Goal: Task Accomplishment & Management: Complete application form

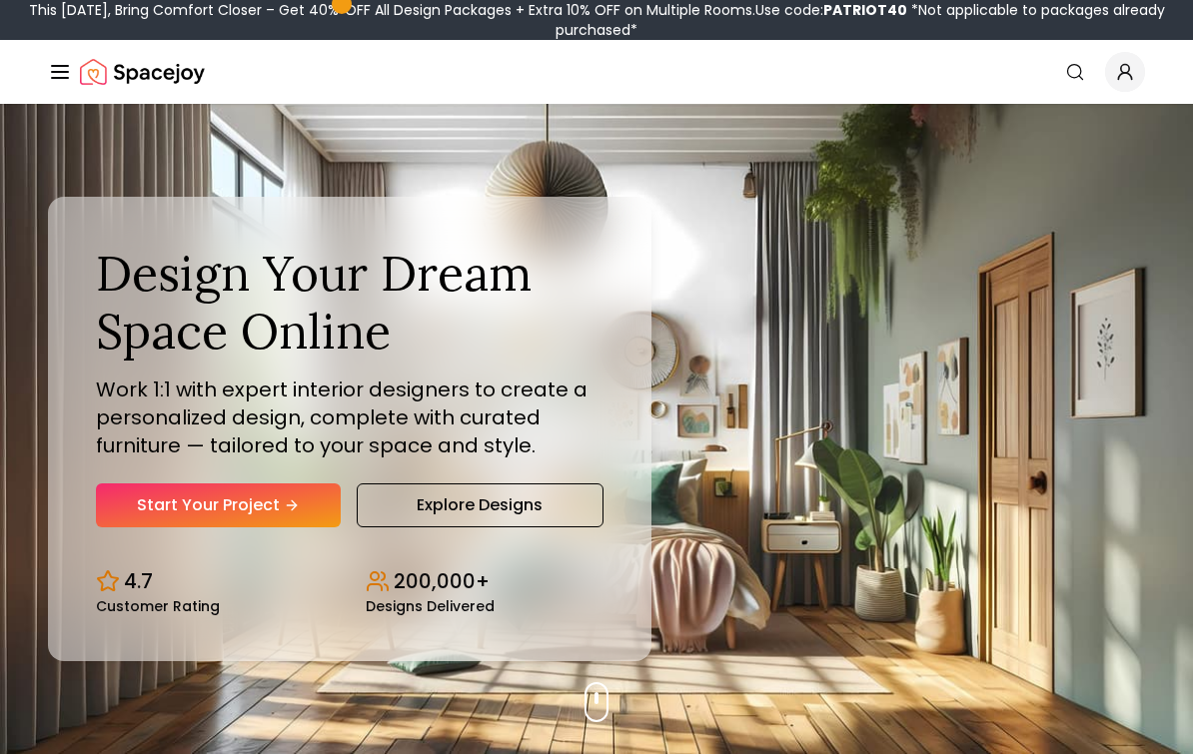
click at [325, 528] on link "Start Your Project" at bounding box center [218, 506] width 245 height 44
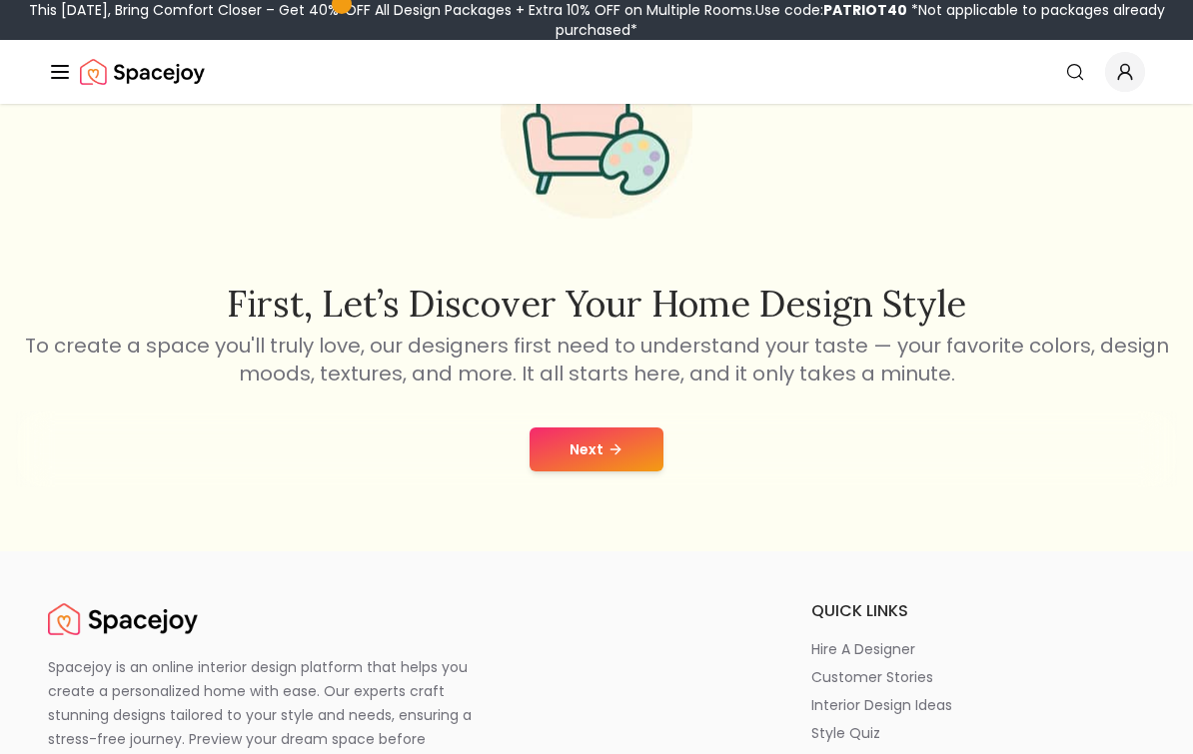
scroll to position [138, 0]
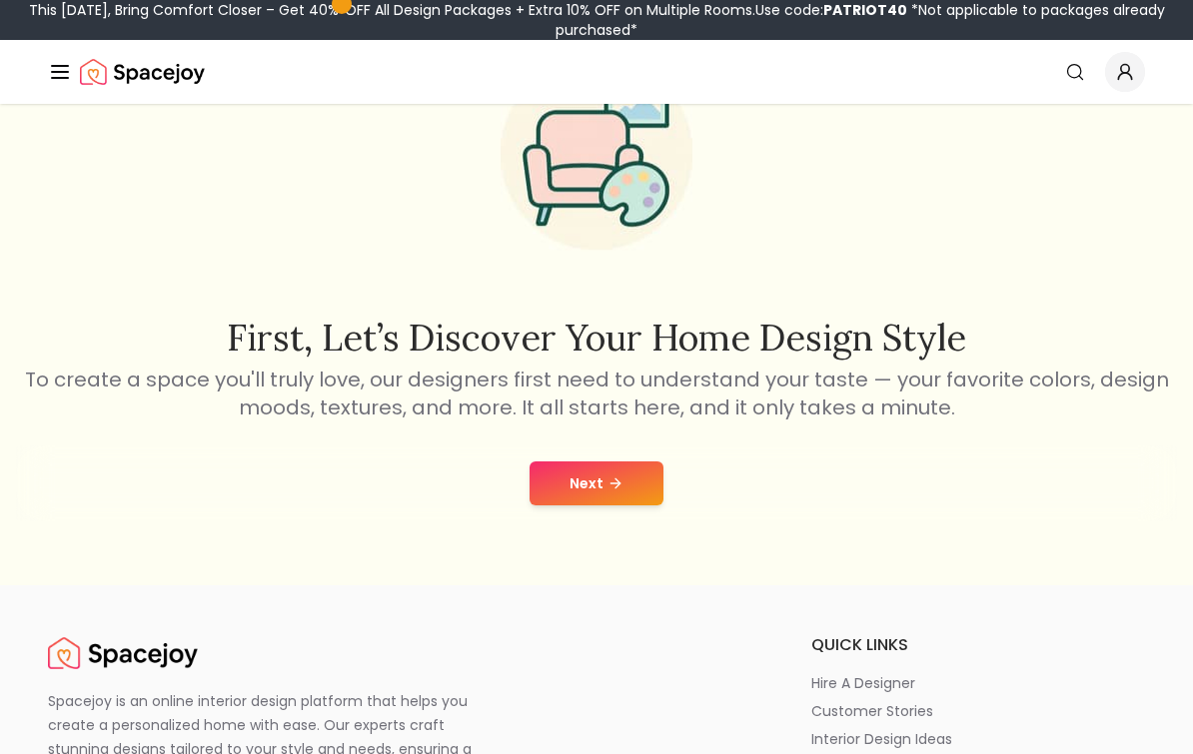
click at [638, 487] on button "Next" at bounding box center [597, 484] width 134 height 44
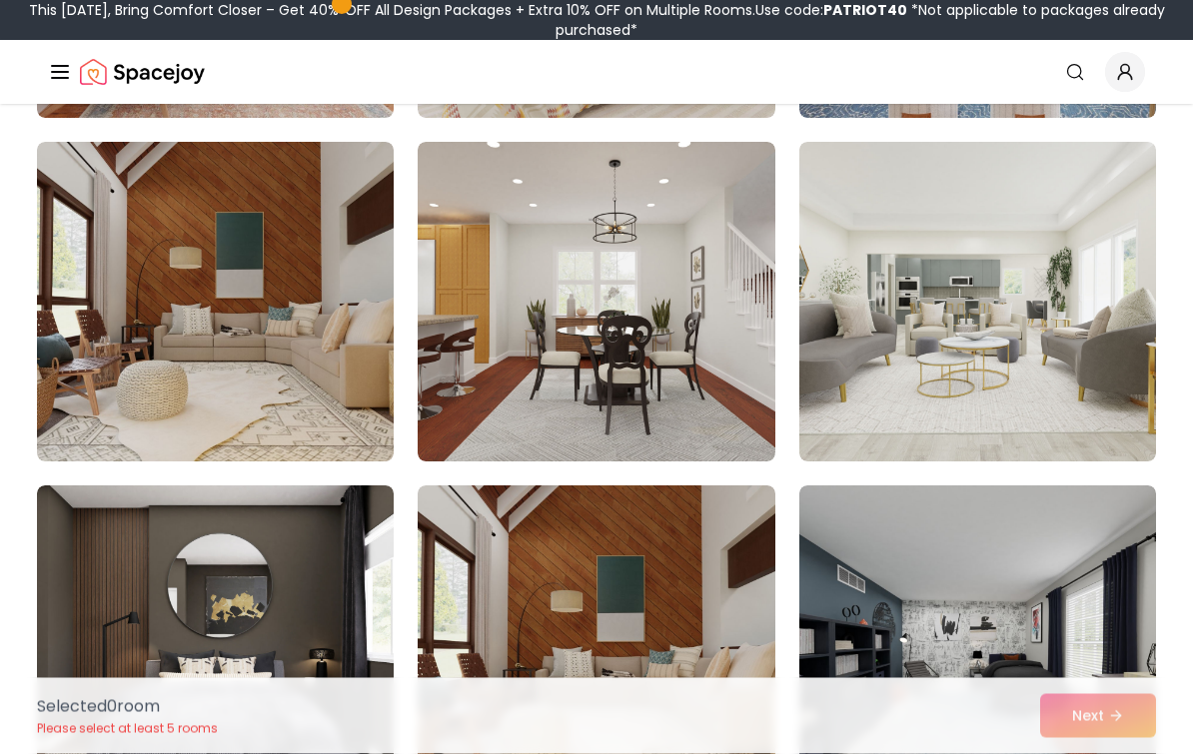
scroll to position [2536, 0]
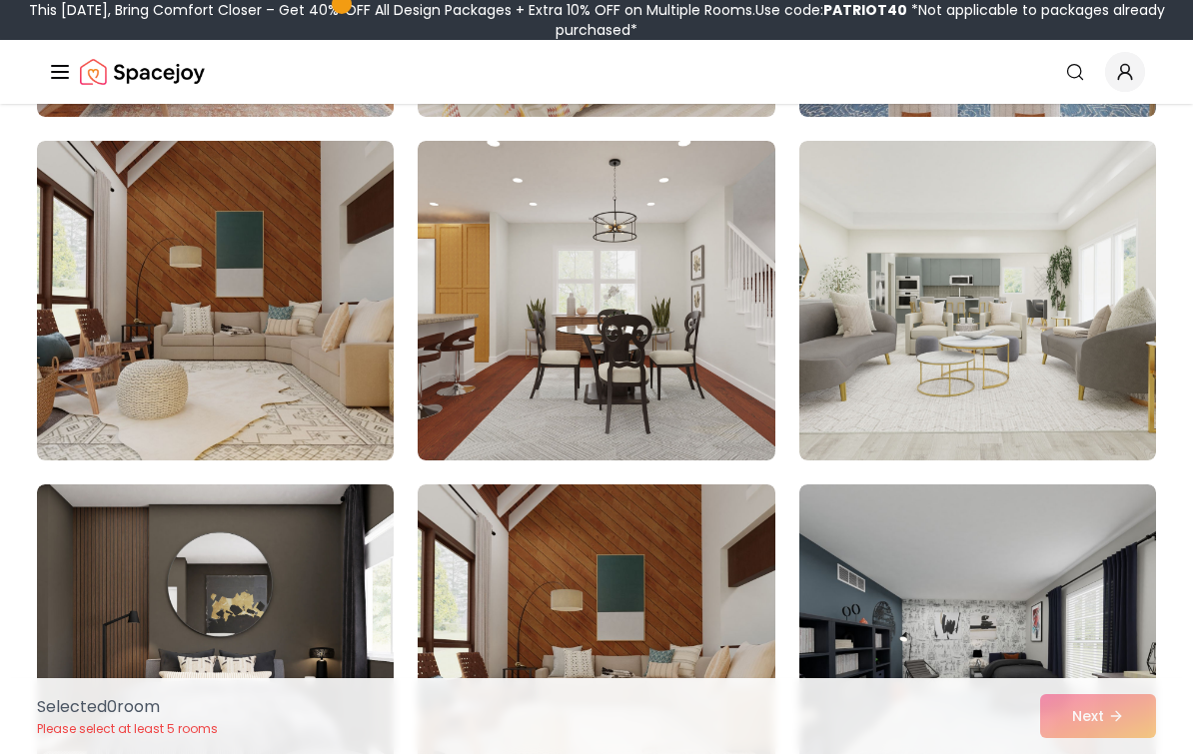
click at [1129, 421] on img at bounding box center [977, 301] width 357 height 320
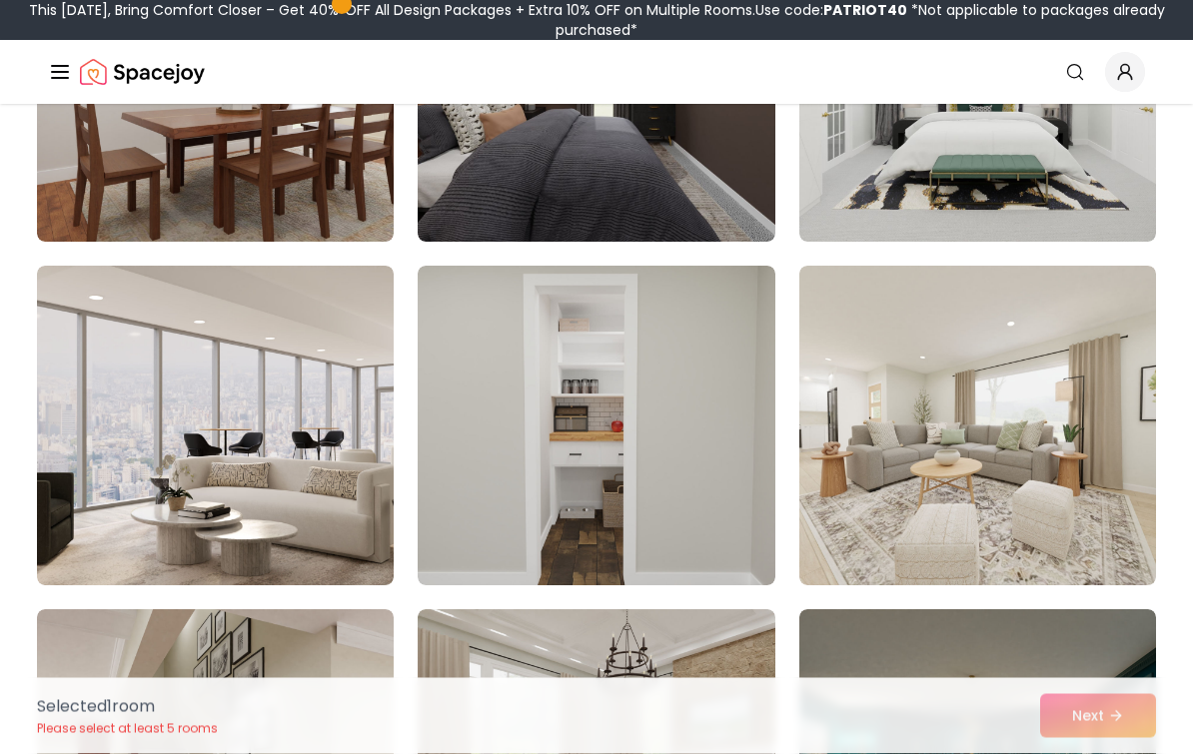
scroll to position [4475, 0]
click at [55, 472] on img at bounding box center [215, 426] width 357 height 320
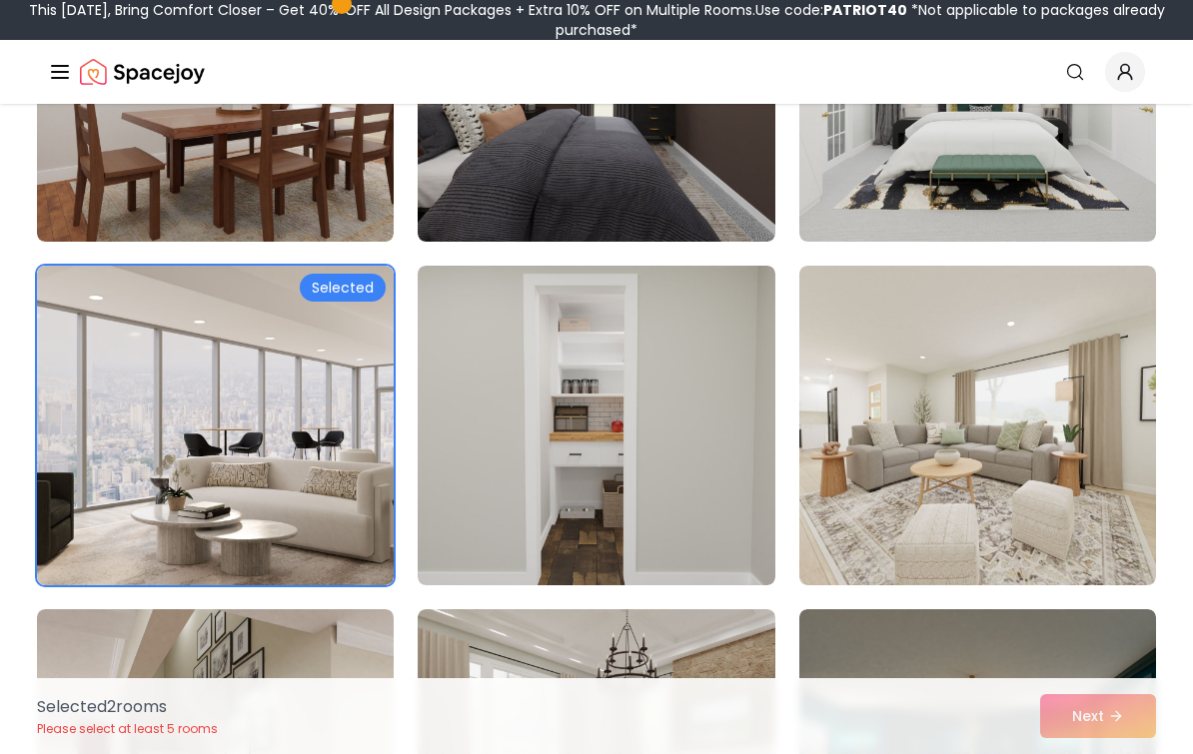
click at [1091, 519] on img at bounding box center [977, 426] width 357 height 320
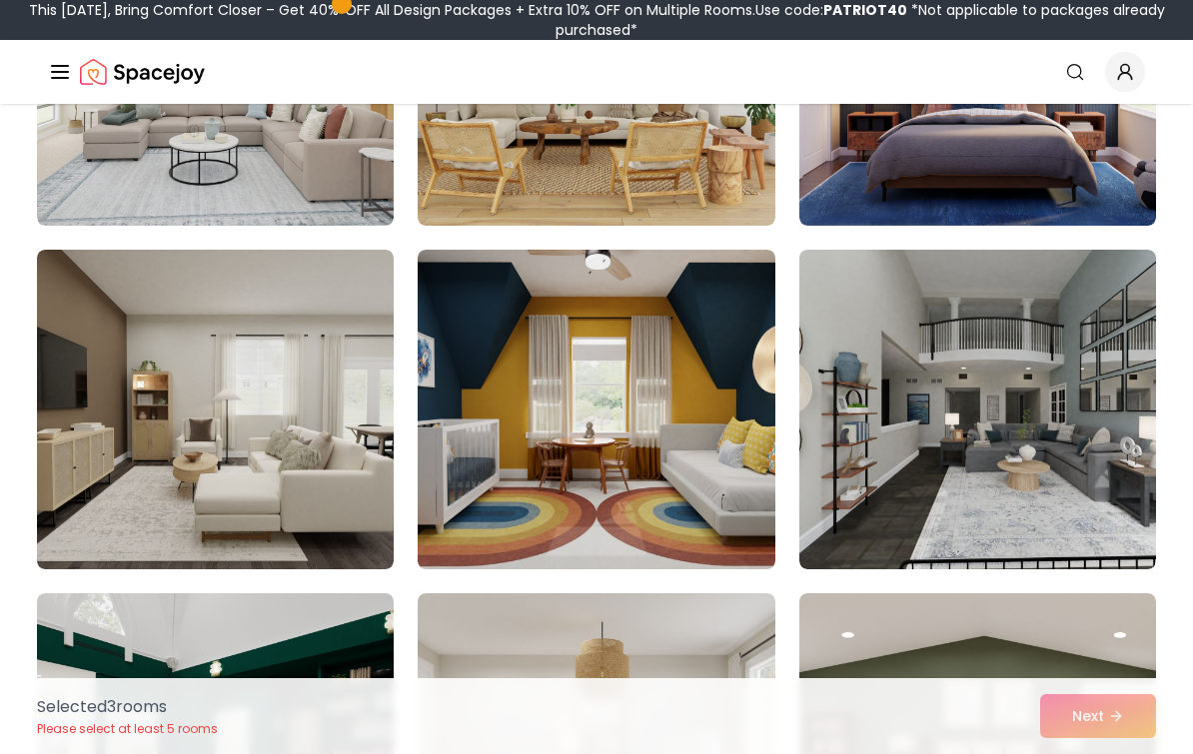
click at [55, 487] on img at bounding box center [215, 410] width 357 height 320
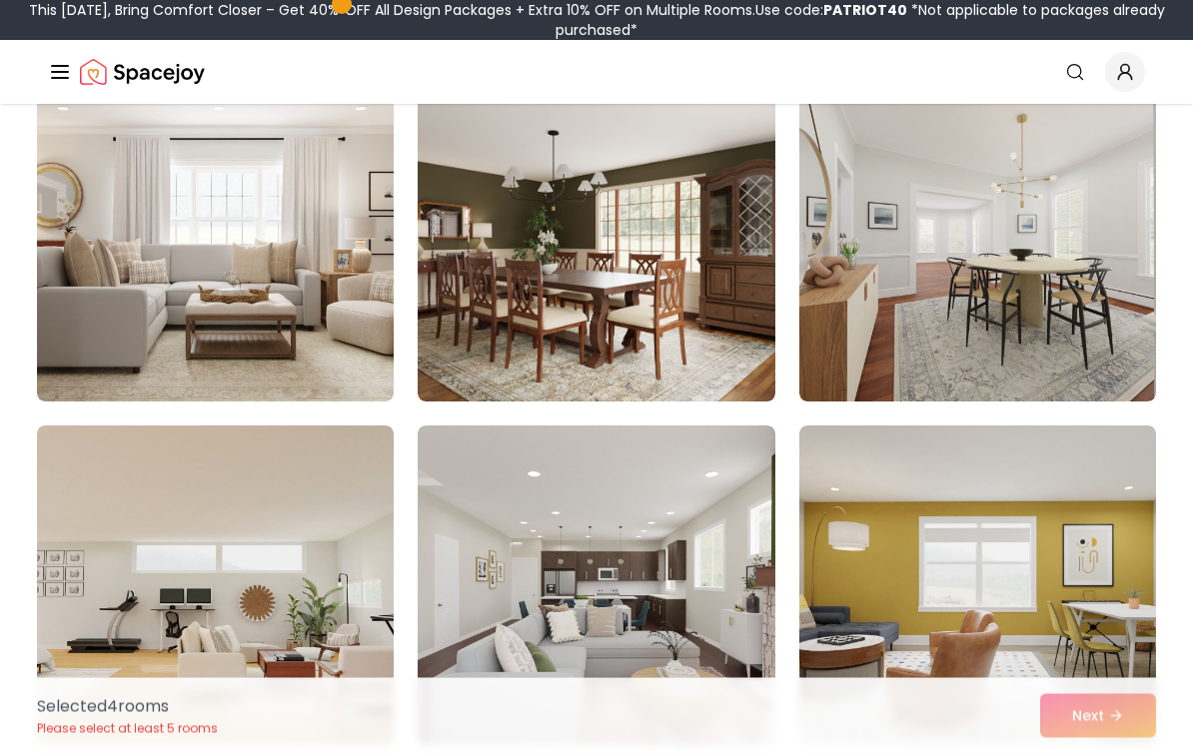
scroll to position [9082, 0]
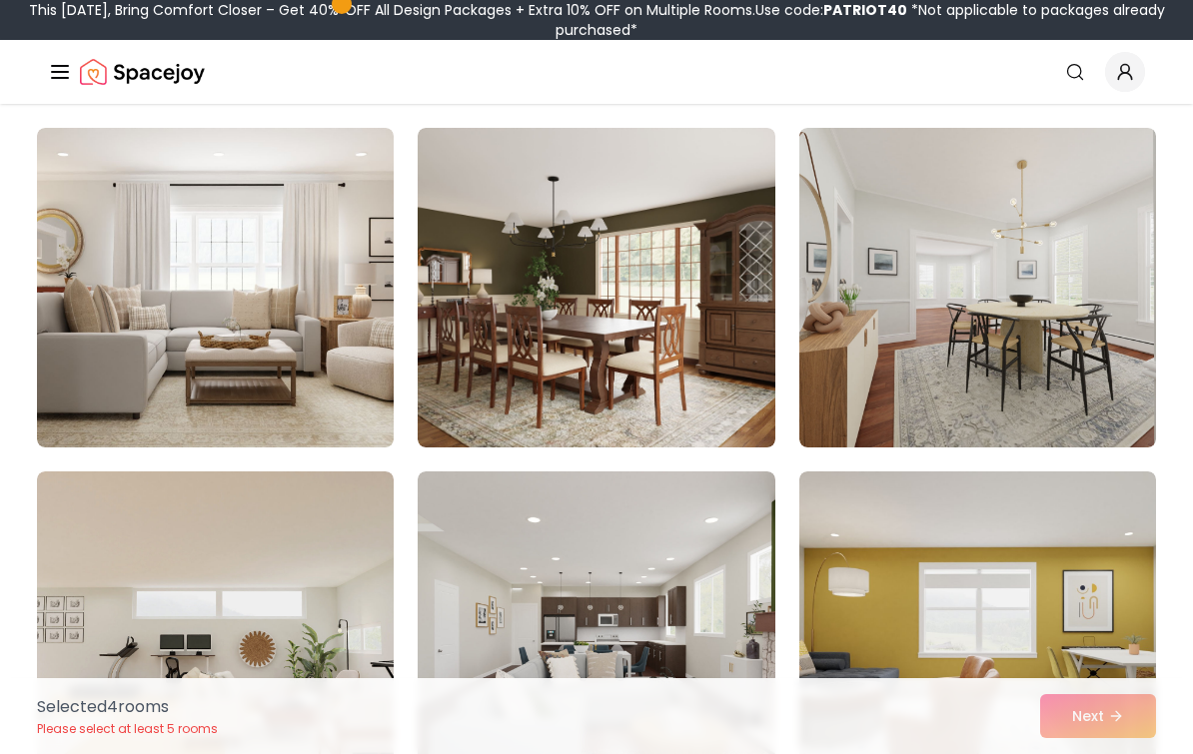
click at [45, 415] on img at bounding box center [215, 288] width 357 height 320
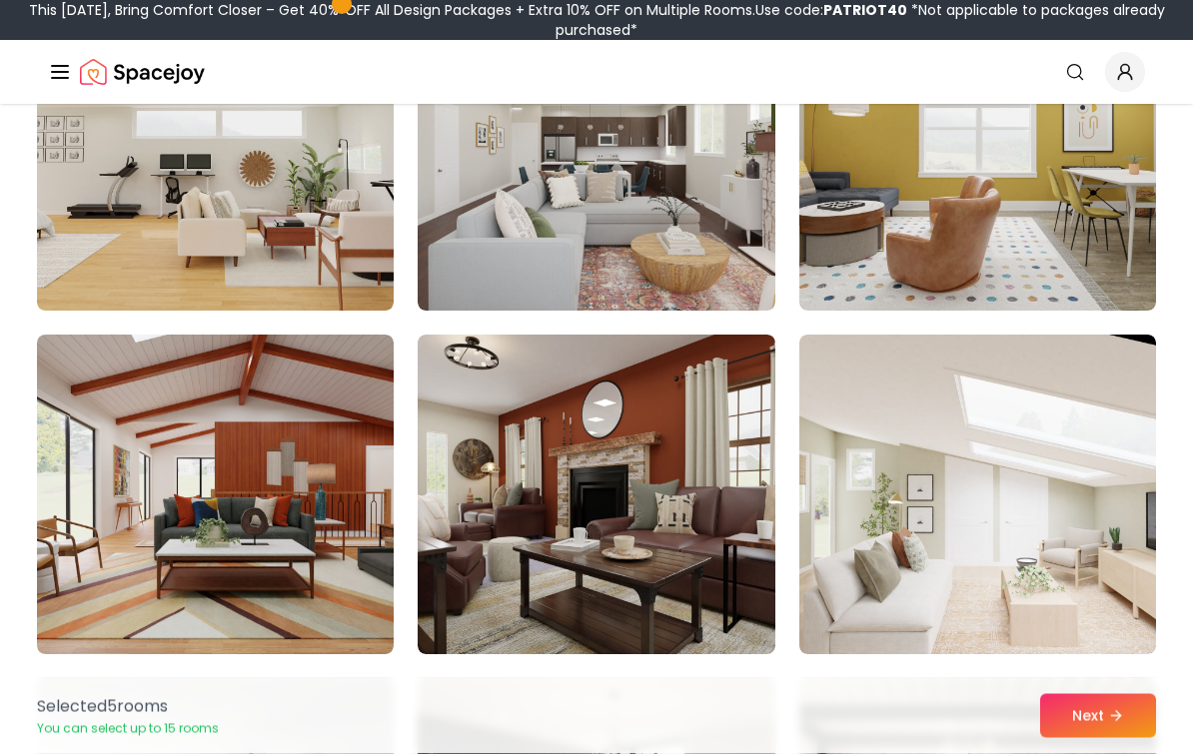
scroll to position [9562, 0]
click at [1122, 725] on icon at bounding box center [1116, 717] width 16 height 16
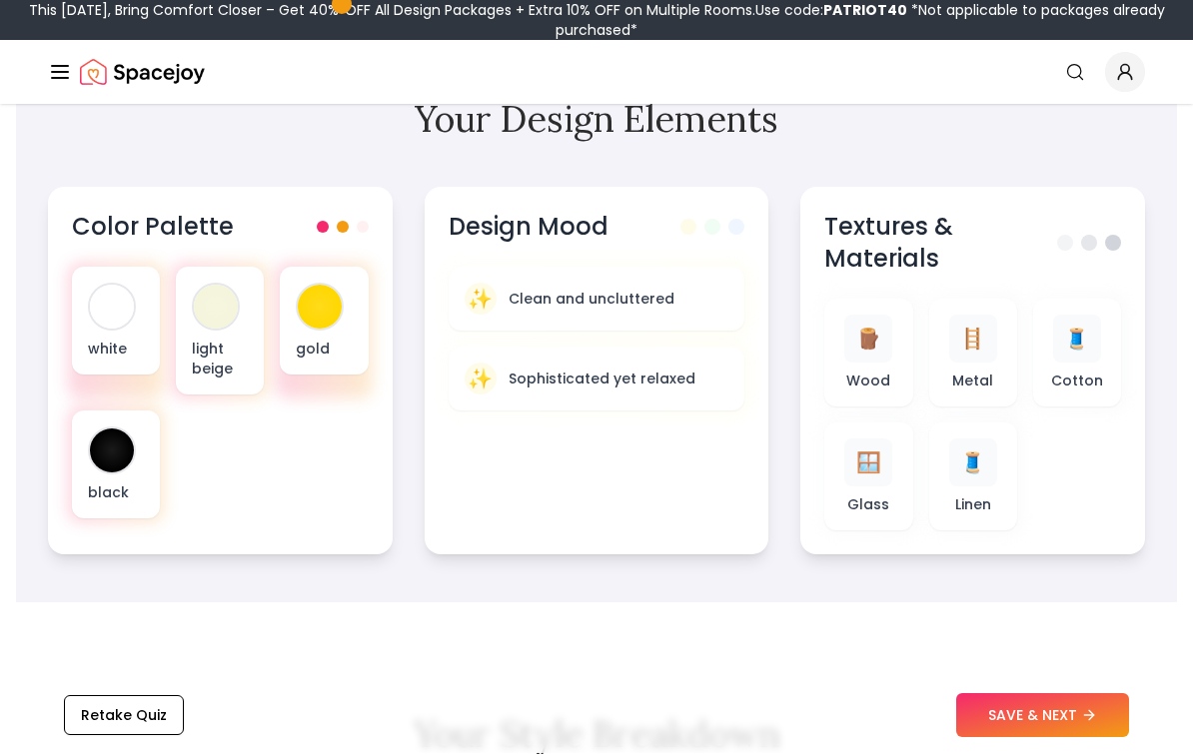
scroll to position [744, 0]
click at [1094, 725] on icon at bounding box center [1089, 717] width 16 height 16
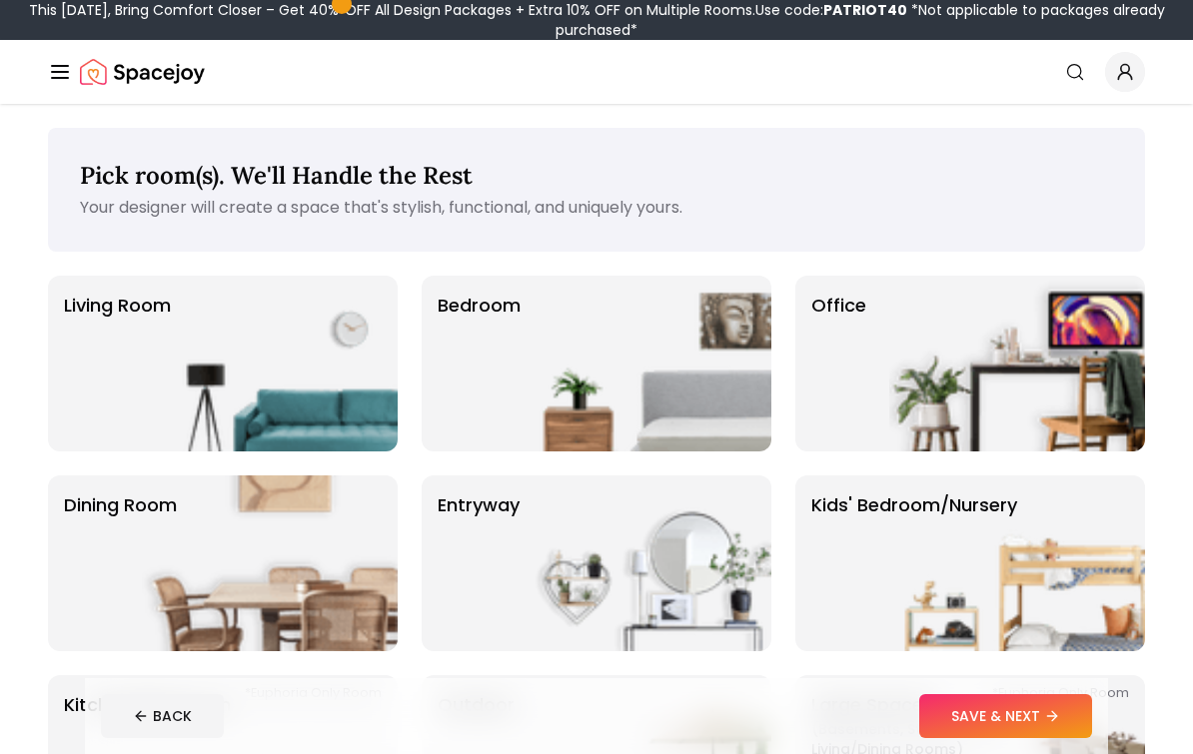
click at [70, 427] on p "Living Room" at bounding box center [117, 364] width 107 height 144
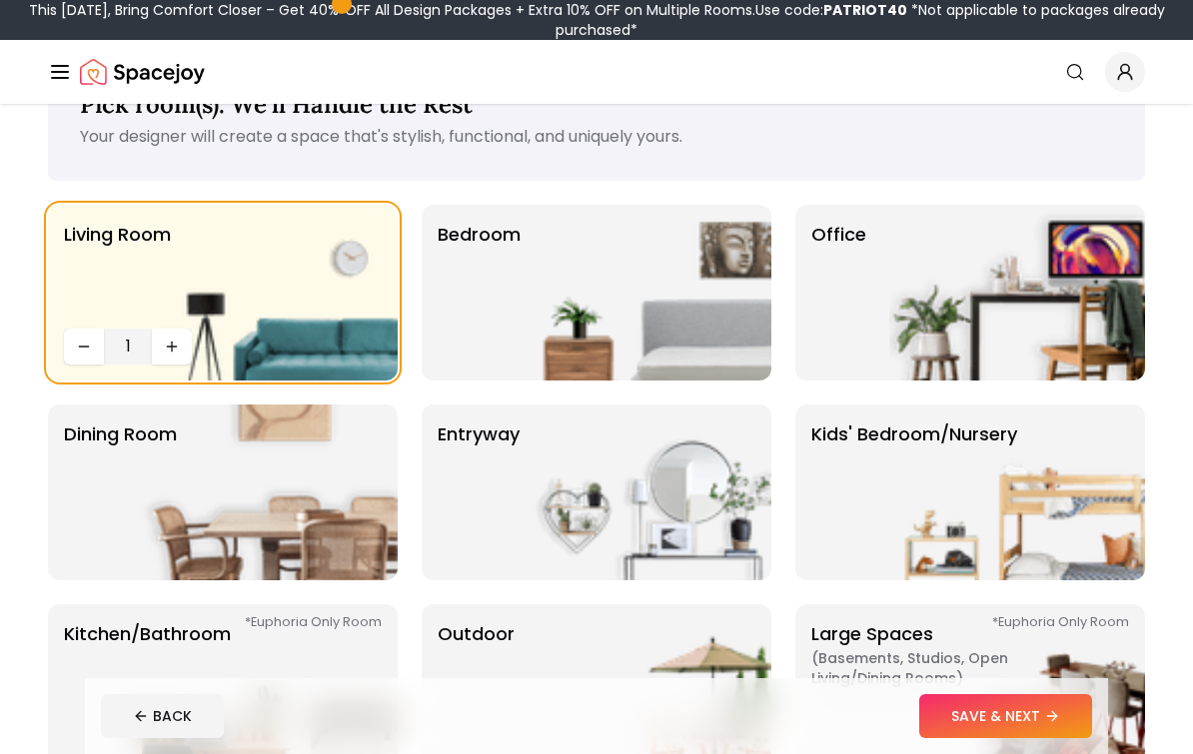
click at [79, 515] on p "Dining Room" at bounding box center [120, 493] width 113 height 144
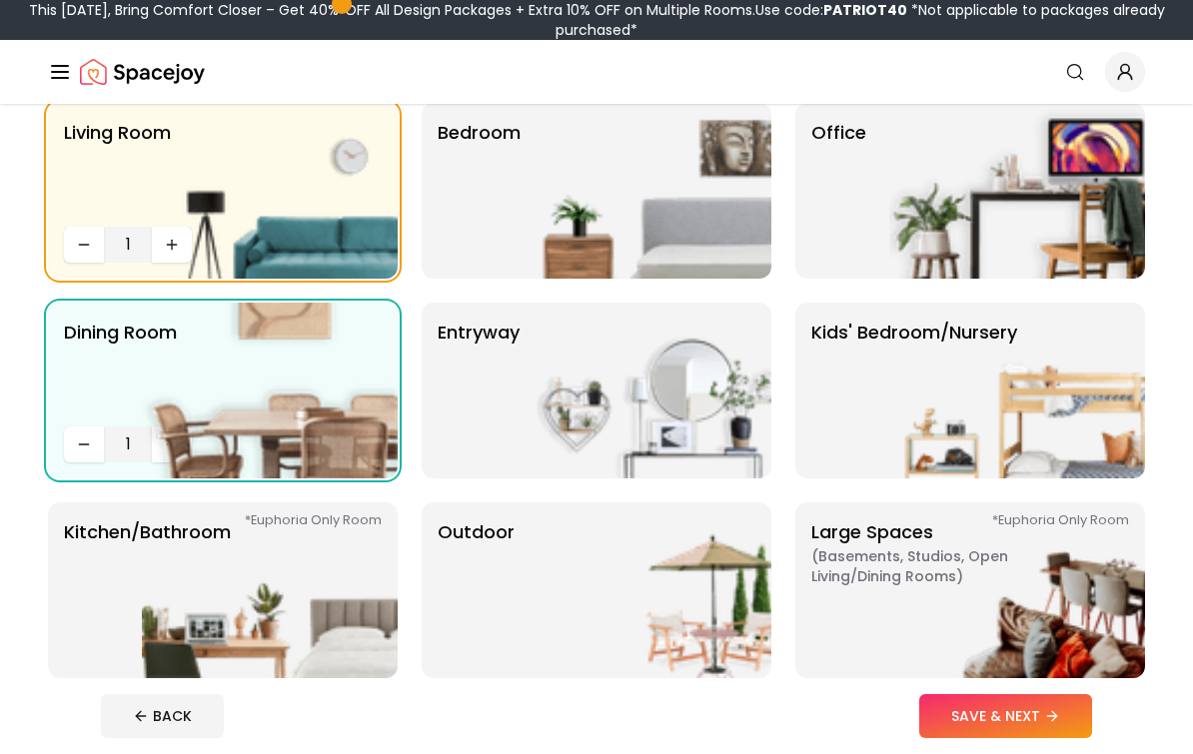
scroll to position [177, 0]
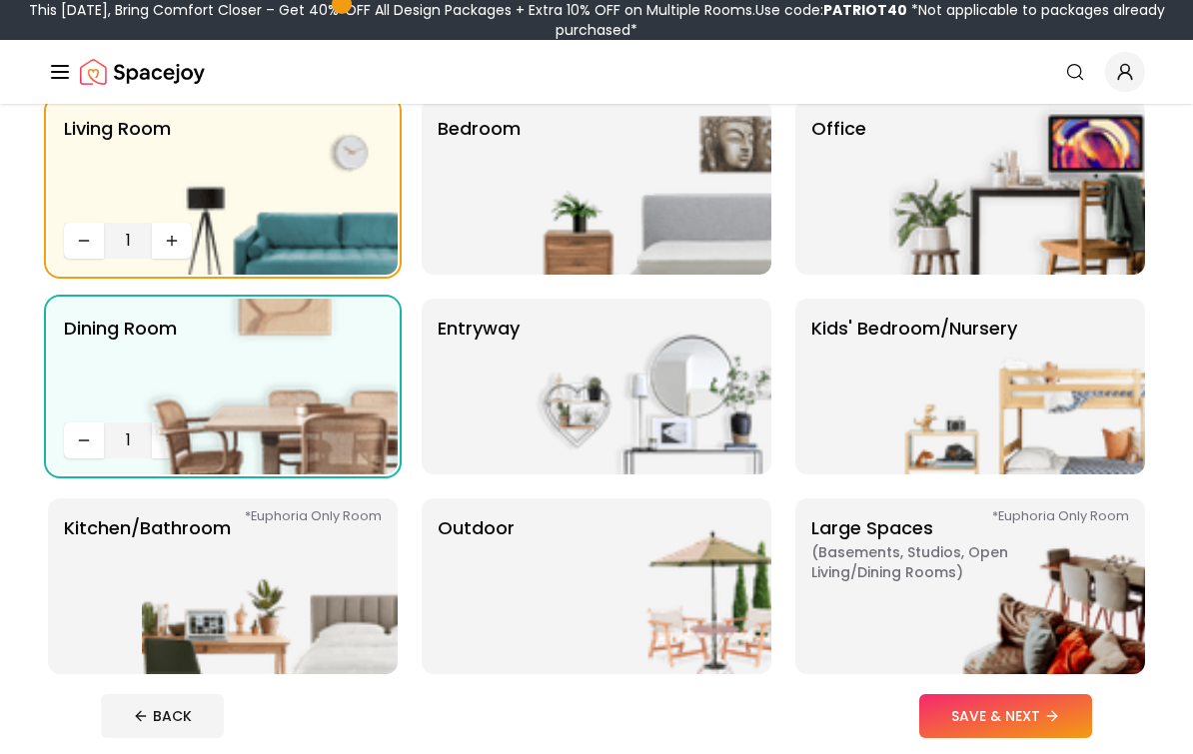
click at [738, 402] on img at bounding box center [644, 387] width 256 height 176
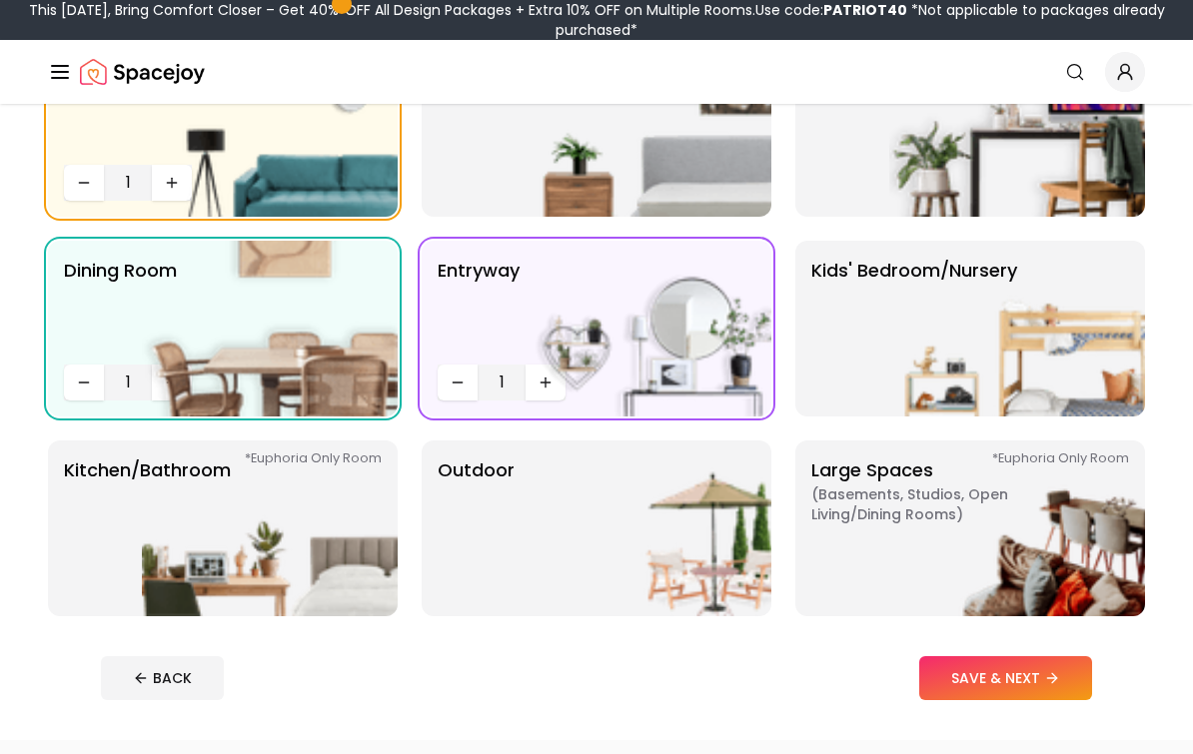
scroll to position [283, 0]
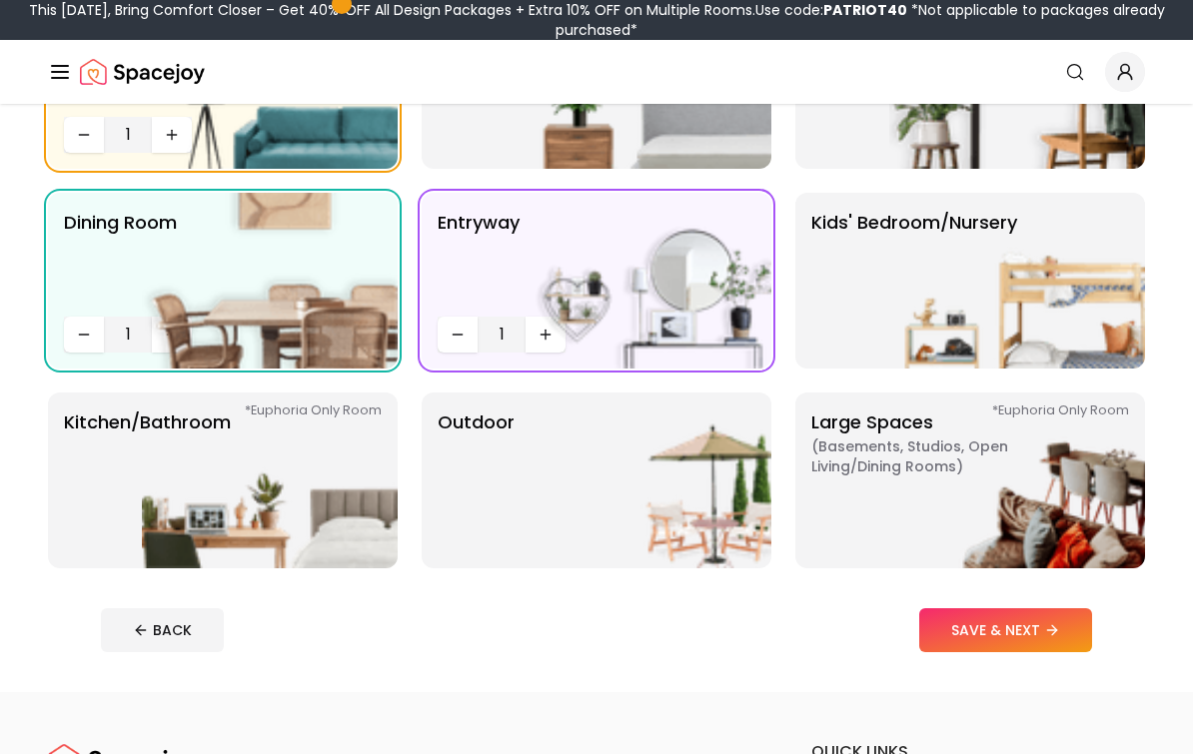
click at [73, 508] on p "Kitchen/Bathroom *Euphoria Only Room" at bounding box center [147, 481] width 167 height 144
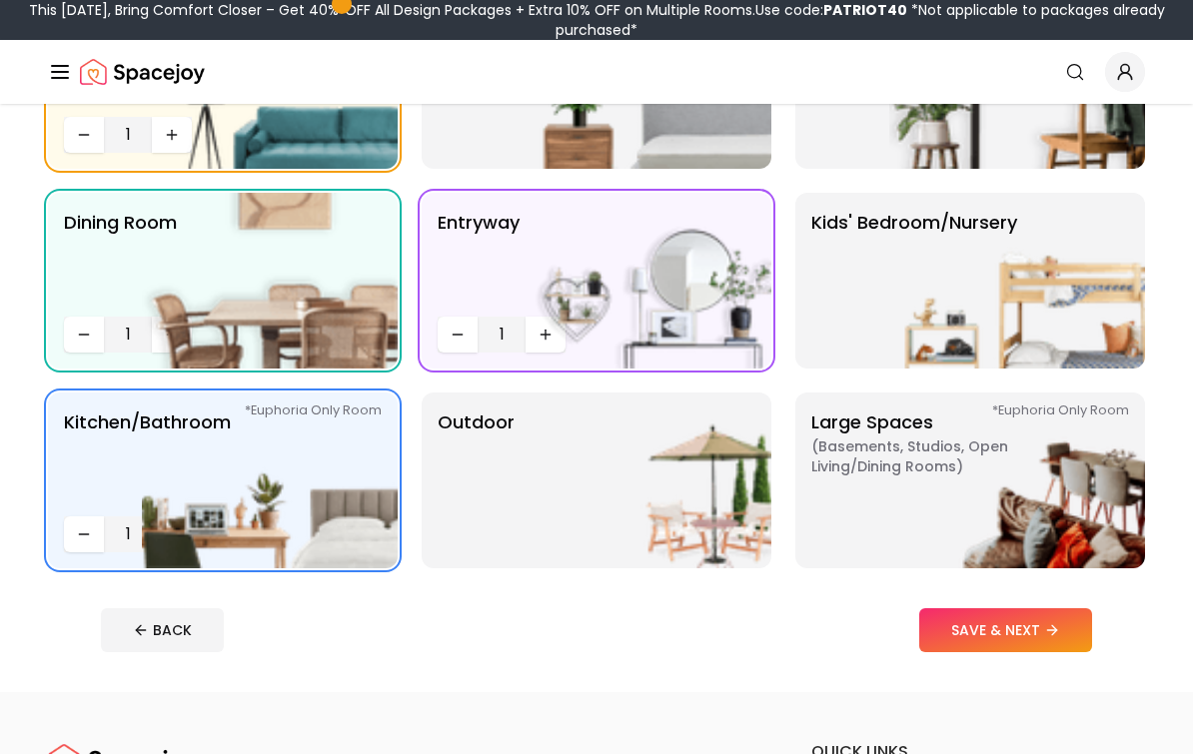
click at [1044, 632] on button "SAVE & NEXT" at bounding box center [1005, 631] width 173 height 44
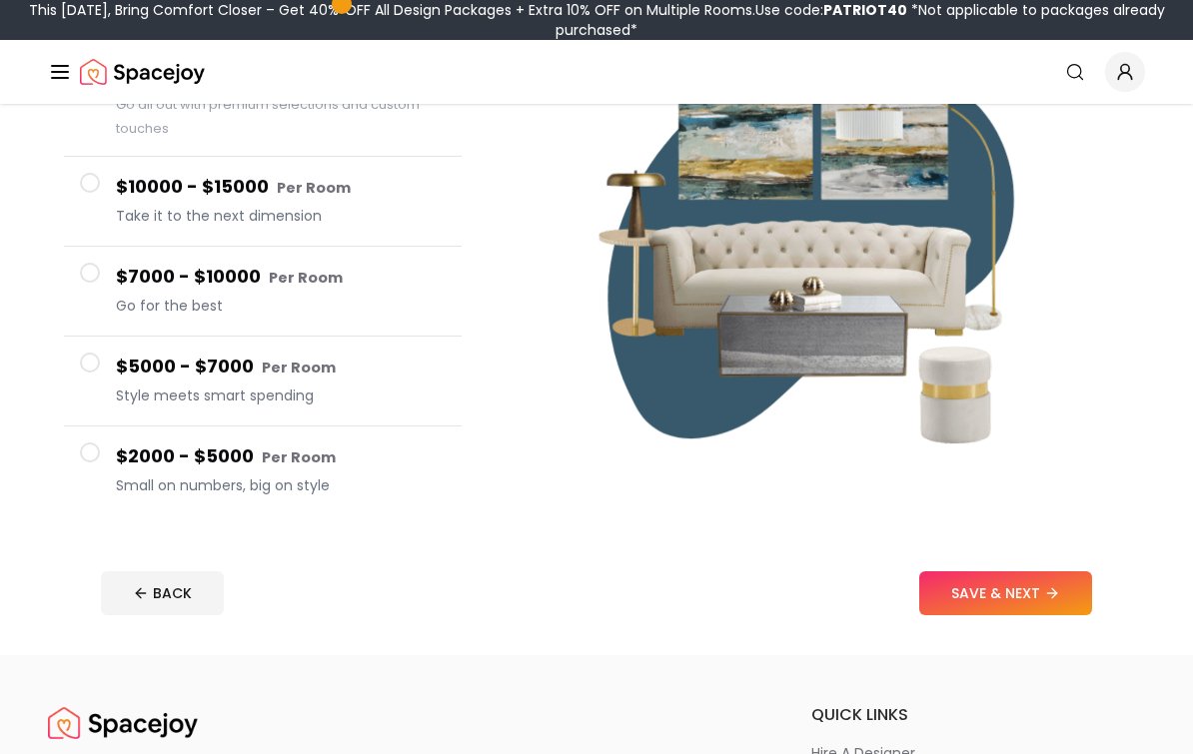
scroll to position [274, 0]
click at [1053, 588] on icon at bounding box center [1054, 592] width 5 height 9
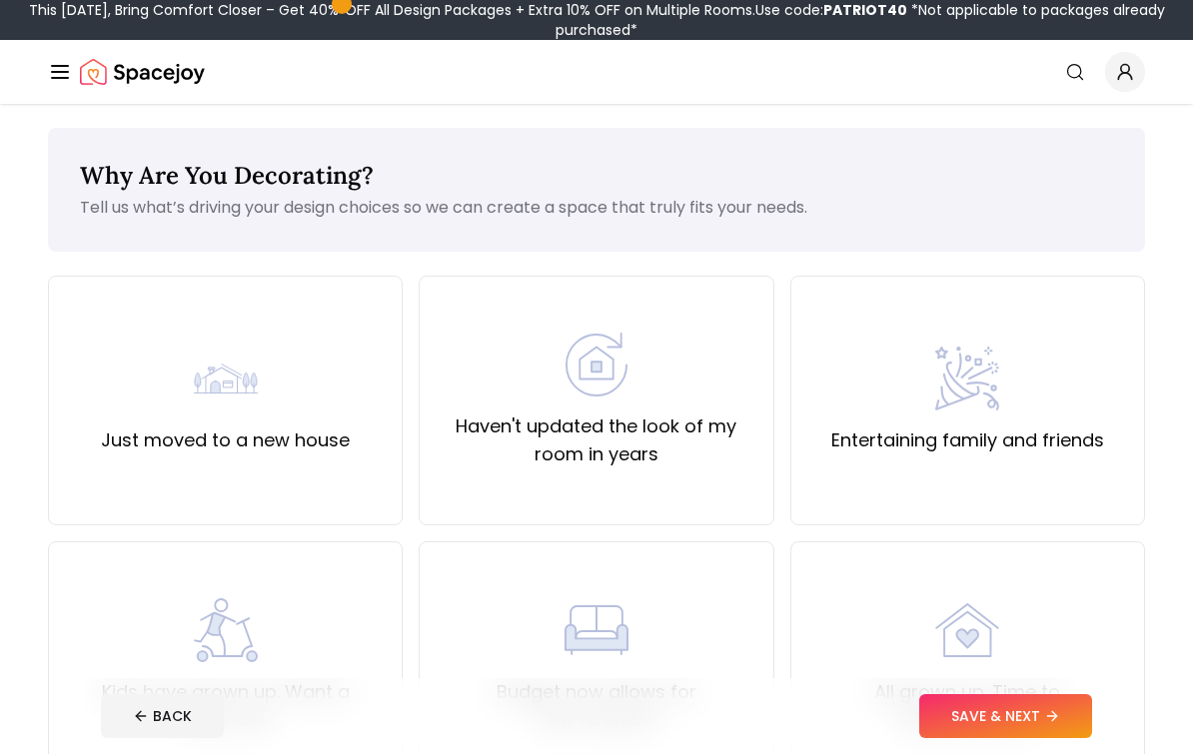
click at [68, 485] on div "Just moved to a new house" at bounding box center [225, 401] width 355 height 250
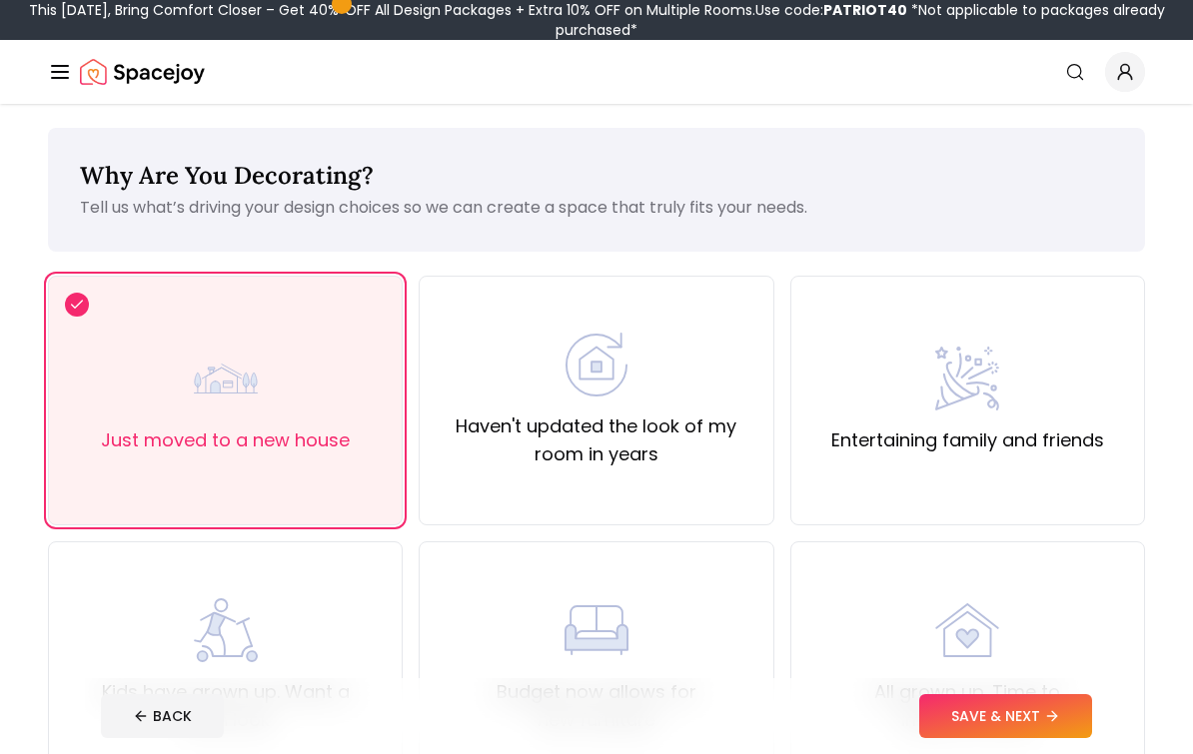
click at [1043, 719] on button "SAVE & NEXT" at bounding box center [1005, 717] width 173 height 44
